Goal: Information Seeking & Learning: Learn about a topic

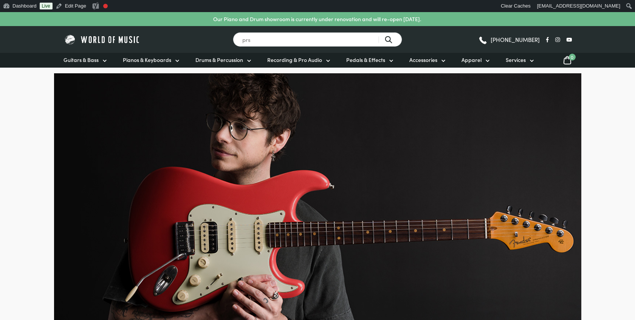
type input "prs"
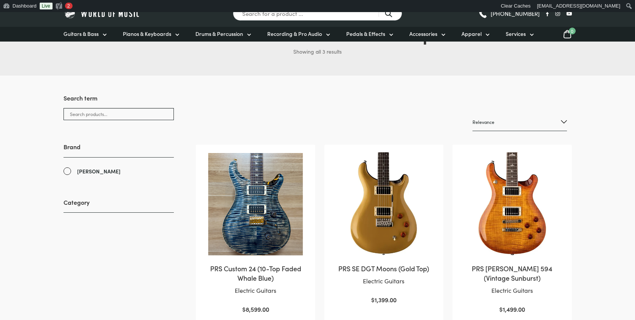
scroll to position [85, 0]
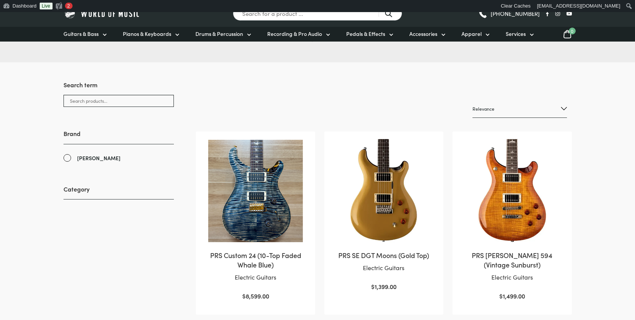
click at [247, 198] on img at bounding box center [255, 191] width 104 height 104
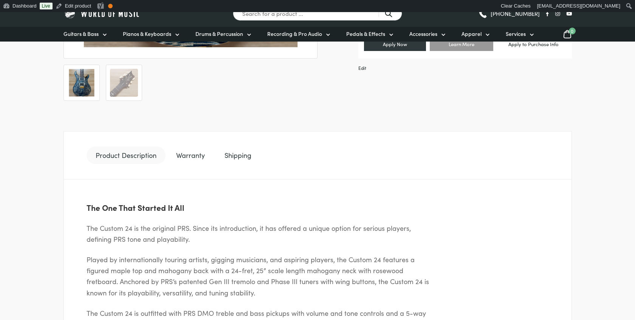
scroll to position [409, 0]
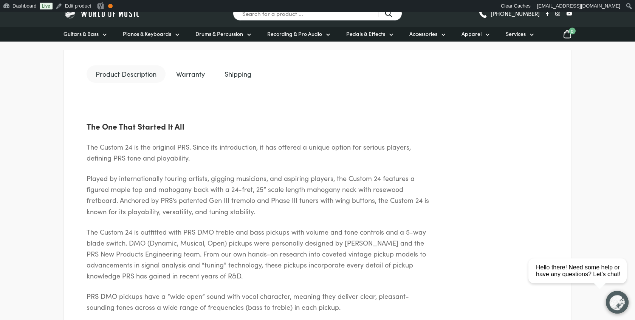
click at [193, 75] on link "Warranty" at bounding box center [190, 73] width 47 height 17
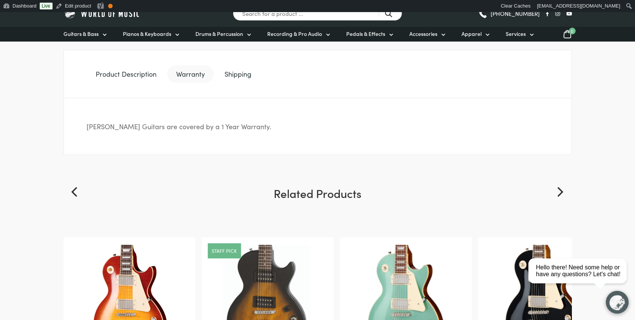
drag, startPoint x: 288, startPoint y: 125, endPoint x: 65, endPoint y: 126, distance: 223.0
click at [65, 126] on div "[PERSON_NAME] Guitars are covered by a 1 Year Warranty." at bounding box center [317, 126] width 508 height 57
copy p "[PERSON_NAME] Guitars are covered by a 1 Year Warranty."
click at [251, 77] on link "Shipping" at bounding box center [237, 73] width 45 height 17
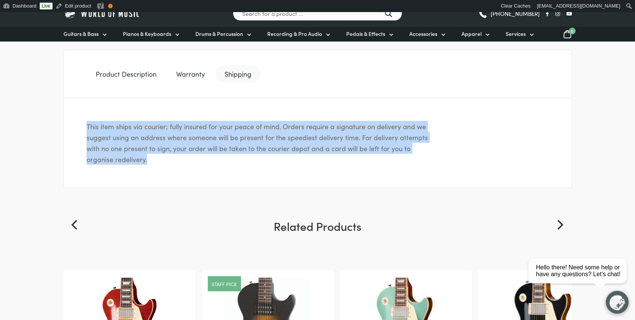
drag, startPoint x: 76, startPoint y: 125, endPoint x: 159, endPoint y: 159, distance: 89.8
click at [159, 159] on div "This item ships via courier; fully insured for your peace of mind. Orders requi…" at bounding box center [317, 143] width 508 height 90
copy p "This item ships via courier; fully insured for your peace of mind. Orders requi…"
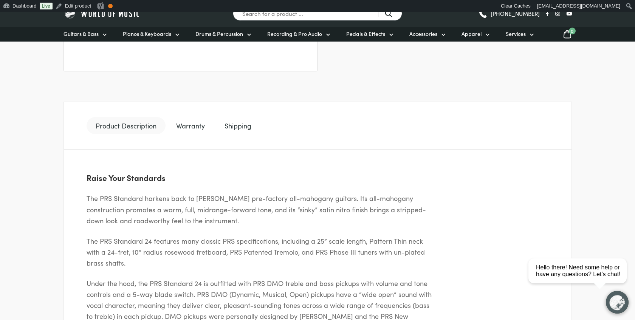
scroll to position [325, 0]
